Goal: Check status: Check status

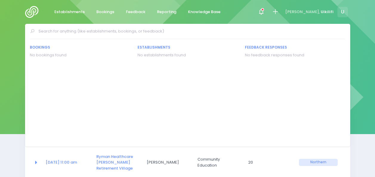
select select "5"
click at [32, 10] on img at bounding box center [33, 12] width 17 height 12
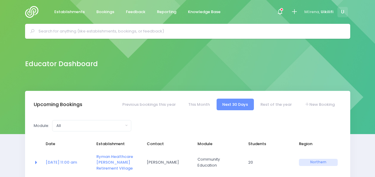
select select "5"
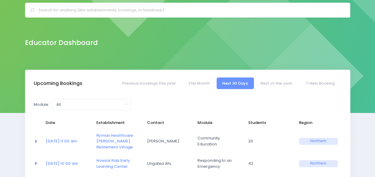
scroll to position [40, 0]
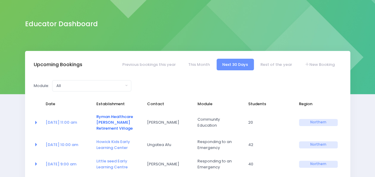
click at [114, 119] on link "Ryman Healthcare [PERSON_NAME] Retirement Village" at bounding box center [114, 122] width 37 height 17
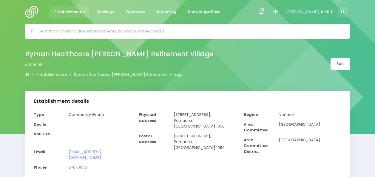
select select "5"
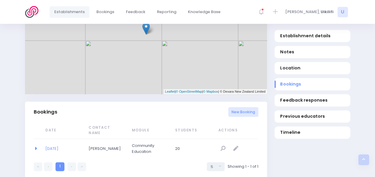
scroll to position [316, 0]
click at [58, 146] on link "[DATE]" at bounding box center [51, 149] width 13 height 6
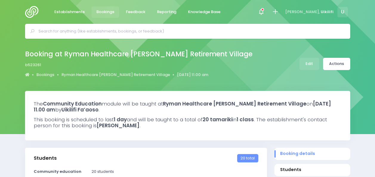
select select "5"
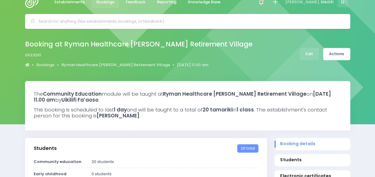
scroll to position [9, 0]
